Goal: Task Accomplishment & Management: Manage account settings

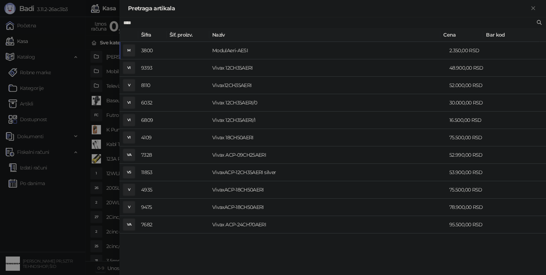
click at [63, 230] on div at bounding box center [273, 137] width 546 height 275
click at [46, 194] on div at bounding box center [273, 137] width 546 height 275
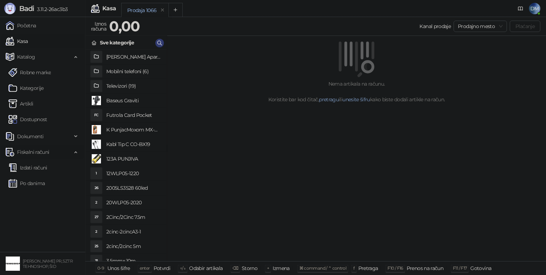
click at [41, 149] on span "Fiskalni računi" at bounding box center [33, 152] width 32 height 14
click at [43, 152] on span "Fiskalni računi" at bounding box center [33, 152] width 32 height 14
click at [37, 167] on link "Izdati računi" at bounding box center [28, 168] width 39 height 14
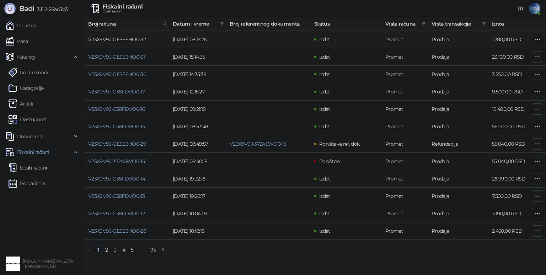
click at [129, 38] on link "V23X9V9J-GESE6HO0-32" at bounding box center [117, 39] width 58 height 6
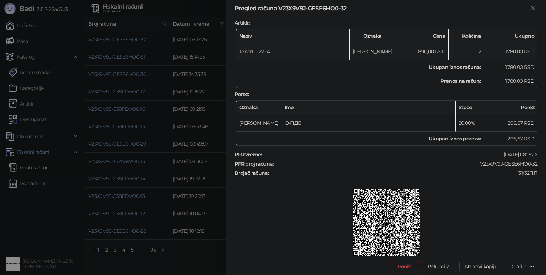
scroll to position [107, 0]
click at [522, 266] on div "Opcije" at bounding box center [518, 266] width 15 height 6
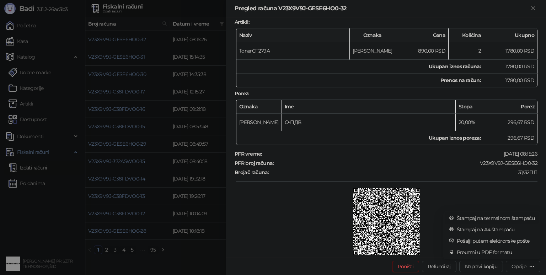
click at [513, 216] on span "Štampaj na termalnom štampaču" at bounding box center [496, 218] width 78 height 8
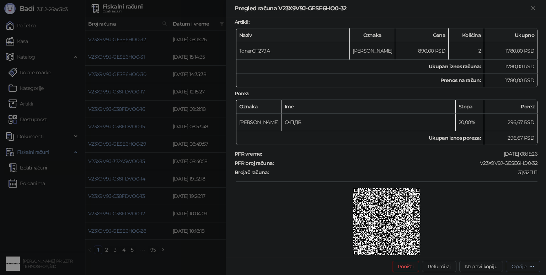
click at [528, 266] on div "Opcije" at bounding box center [522, 266] width 23 height 7
click at [202, 267] on div at bounding box center [273, 137] width 546 height 275
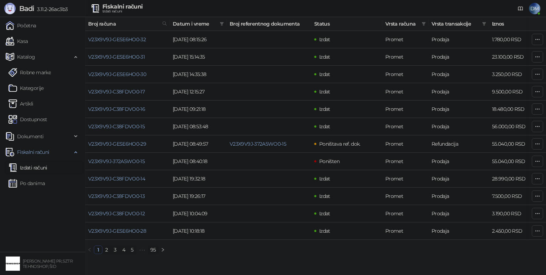
click at [529, 8] on span "DM" at bounding box center [534, 8] width 11 height 11
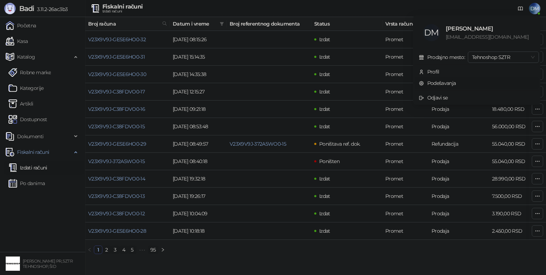
click at [432, 81] on link "Podešavanja" at bounding box center [437, 83] width 37 height 6
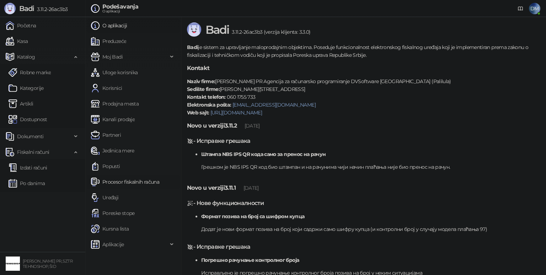
click at [129, 182] on link "Procesor fiskalnih računa" at bounding box center [125, 182] width 68 height 14
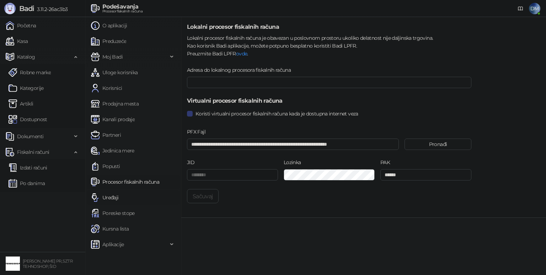
click at [113, 196] on link "Uređaji" at bounding box center [105, 197] width 28 height 14
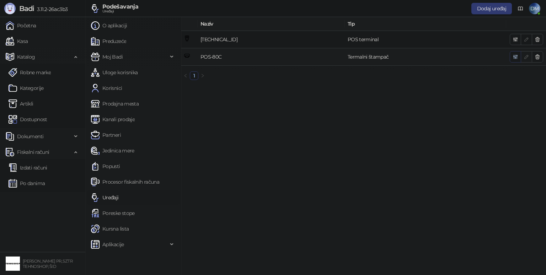
click at [513, 56] on icon "button" at bounding box center [515, 57] width 6 height 6
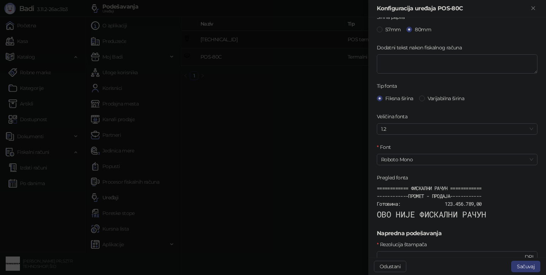
scroll to position [142, 0]
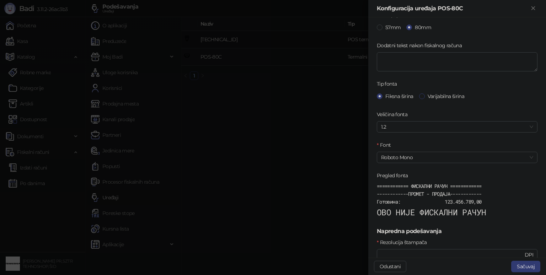
click at [425, 96] on span "Varijabilna širina" at bounding box center [446, 96] width 42 height 8
click at [430, 96] on span "Varijabilna širina" at bounding box center [446, 96] width 42 height 8
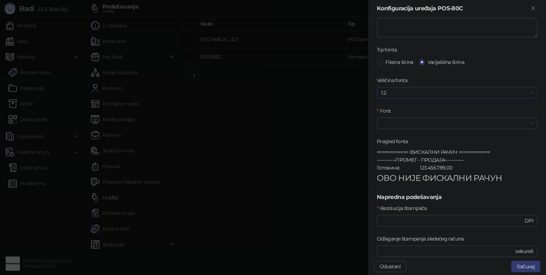
scroll to position [254, 0]
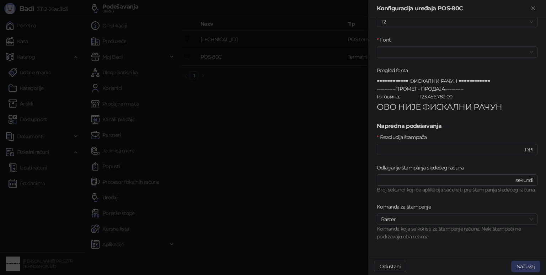
click at [521, 266] on button "Sačuvaj" at bounding box center [525, 266] width 29 height 11
click at [429, 47] on input "Font" at bounding box center [454, 52] width 146 height 11
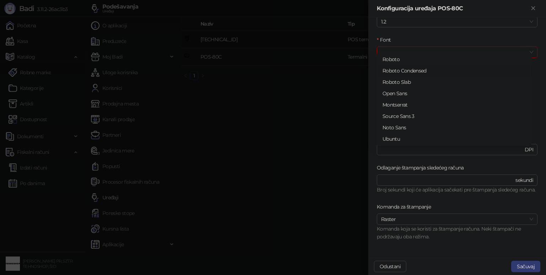
click at [416, 68] on div "Roboto Condensed" at bounding box center [453, 71] width 143 height 8
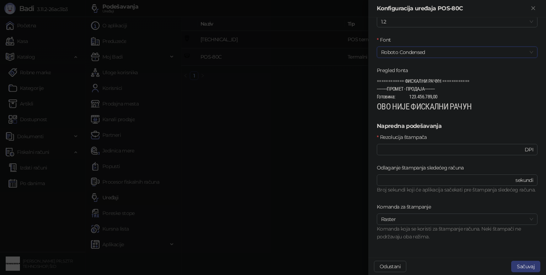
click at [439, 38] on div "Font" at bounding box center [457, 41] width 161 height 11
click at [438, 47] on span "Roboto Condensed" at bounding box center [457, 52] width 152 height 11
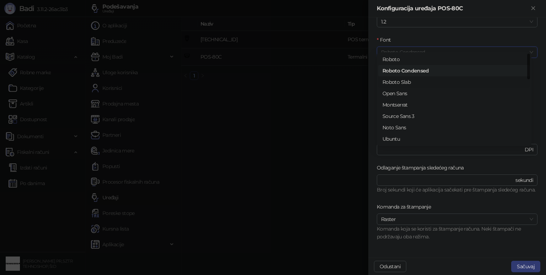
click at [433, 81] on div "Roboto Slab" at bounding box center [453, 82] width 143 height 8
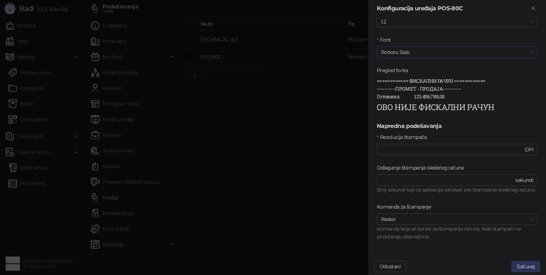
click at [527, 265] on button "Sačuvaj" at bounding box center [525, 266] width 29 height 11
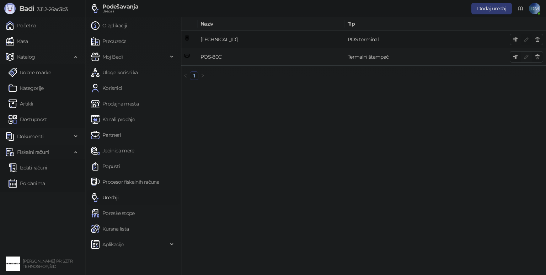
click at [40, 151] on span "Fiskalni računi" at bounding box center [33, 152] width 32 height 14
click at [36, 163] on link "Izdati računi" at bounding box center [28, 168] width 39 height 14
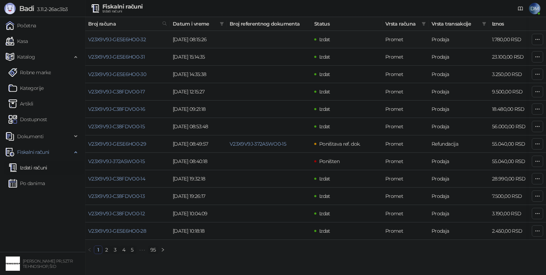
click at [126, 43] on td "V23X9V9J-GESE6HO0-32" at bounding box center [127, 39] width 85 height 17
click at [128, 42] on link "V23X9V9J-GESE6HO0-32" at bounding box center [117, 39] width 58 height 6
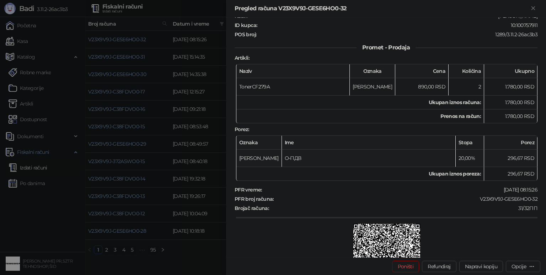
scroll to position [71, 0]
click at [532, 271] on button "Opcije" at bounding box center [523, 266] width 34 height 11
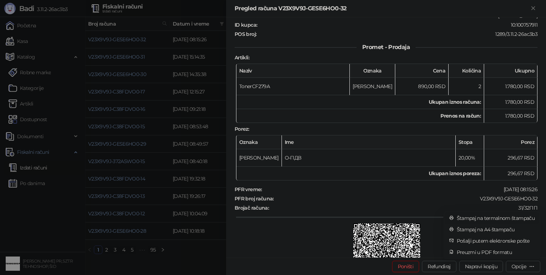
click at [488, 217] on span "Štampaj na termalnom štampaču" at bounding box center [496, 218] width 78 height 8
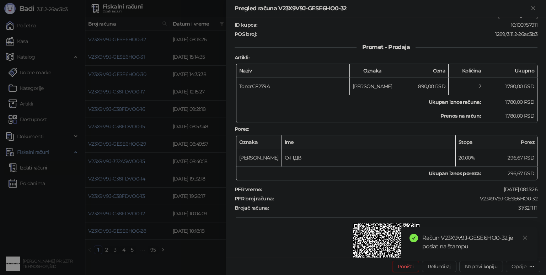
click at [68, 195] on div at bounding box center [273, 137] width 546 height 275
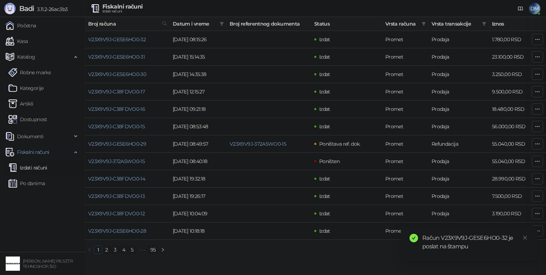
click at [31, 103] on link "Artikli" at bounding box center [21, 104] width 25 height 14
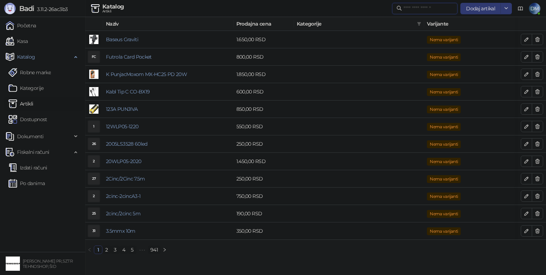
click at [437, 10] on input "text" at bounding box center [428, 9] width 50 height 8
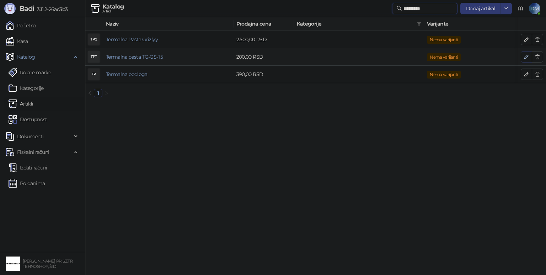
type input "********"
click at [524, 57] on icon "button" at bounding box center [526, 57] width 6 height 6
